Goal: Task Accomplishment & Management: Complete application form

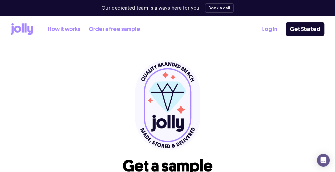
click at [71, 30] on link "How it works" at bounding box center [64, 29] width 32 height 9
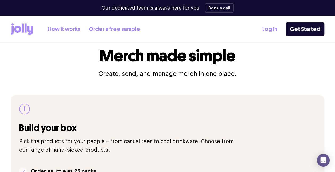
scroll to position [107, 0]
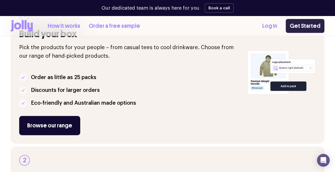
click at [297, 27] on link "Get Started" at bounding box center [305, 26] width 39 height 14
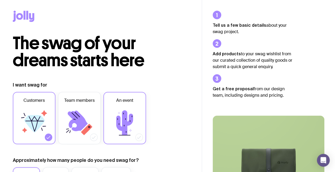
click at [122, 115] on icon at bounding box center [124, 122] width 17 height 25
click at [0, 0] on input "An event" at bounding box center [0, 0] width 0 height 0
click at [34, 120] on icon at bounding box center [34, 120] width 18 height 1
click at [0, 0] on input "Customers" at bounding box center [0, 0] width 0 height 0
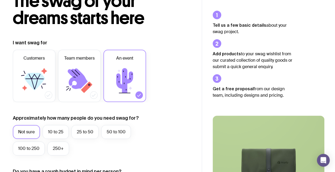
scroll to position [53, 0]
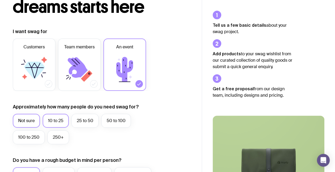
click at [59, 122] on label "10 to 25" at bounding box center [56, 120] width 26 height 14
click at [0, 0] on input "10 to 25" at bounding box center [0, 0] width 0 height 0
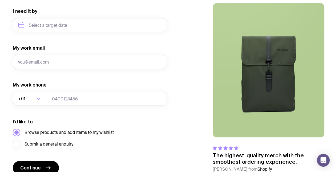
scroll to position [266, 0]
